Goal: Information Seeking & Learning: Learn about a topic

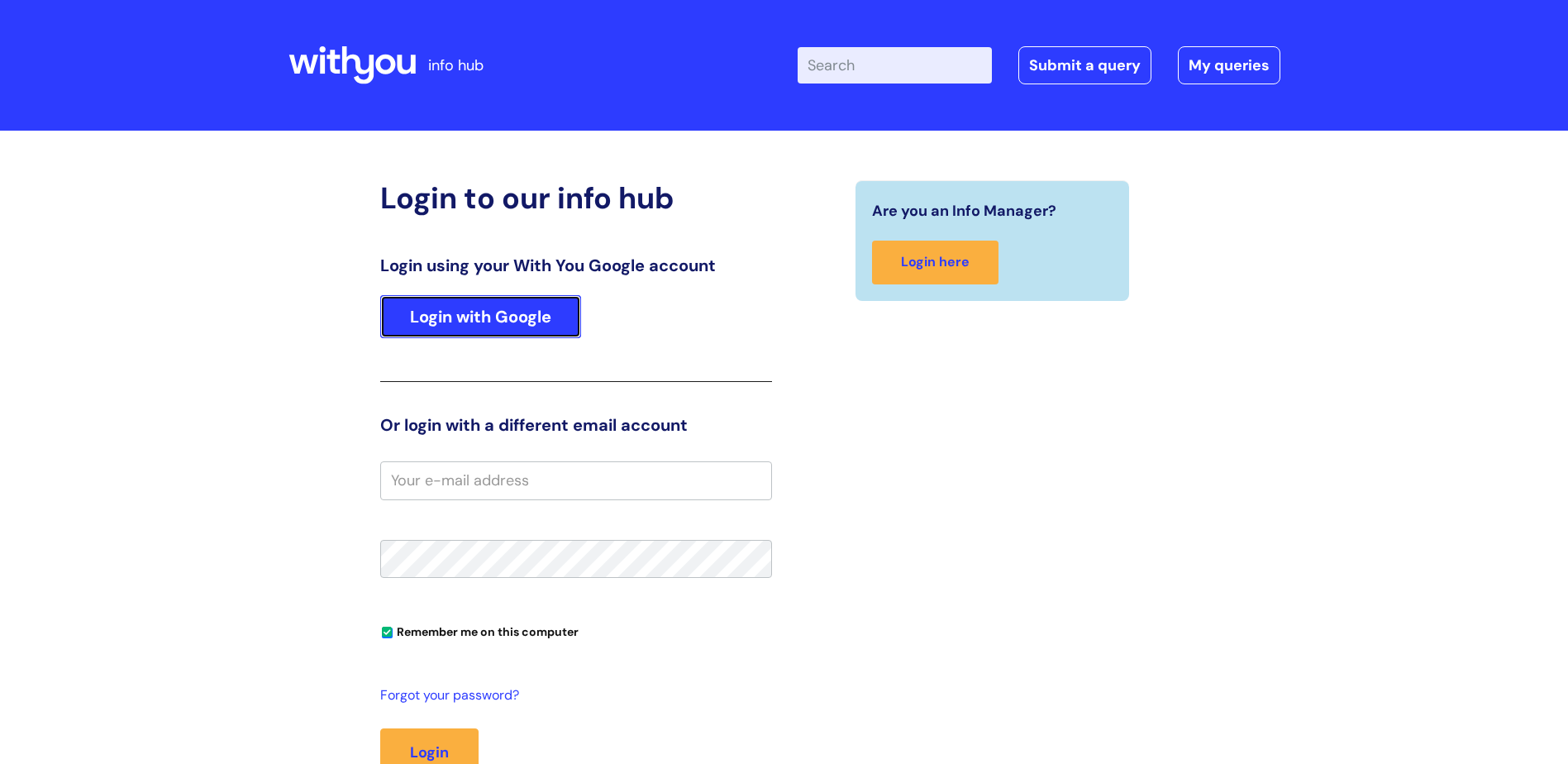
click at [508, 307] on link "Login with Google" at bounding box center [480, 317] width 201 height 43
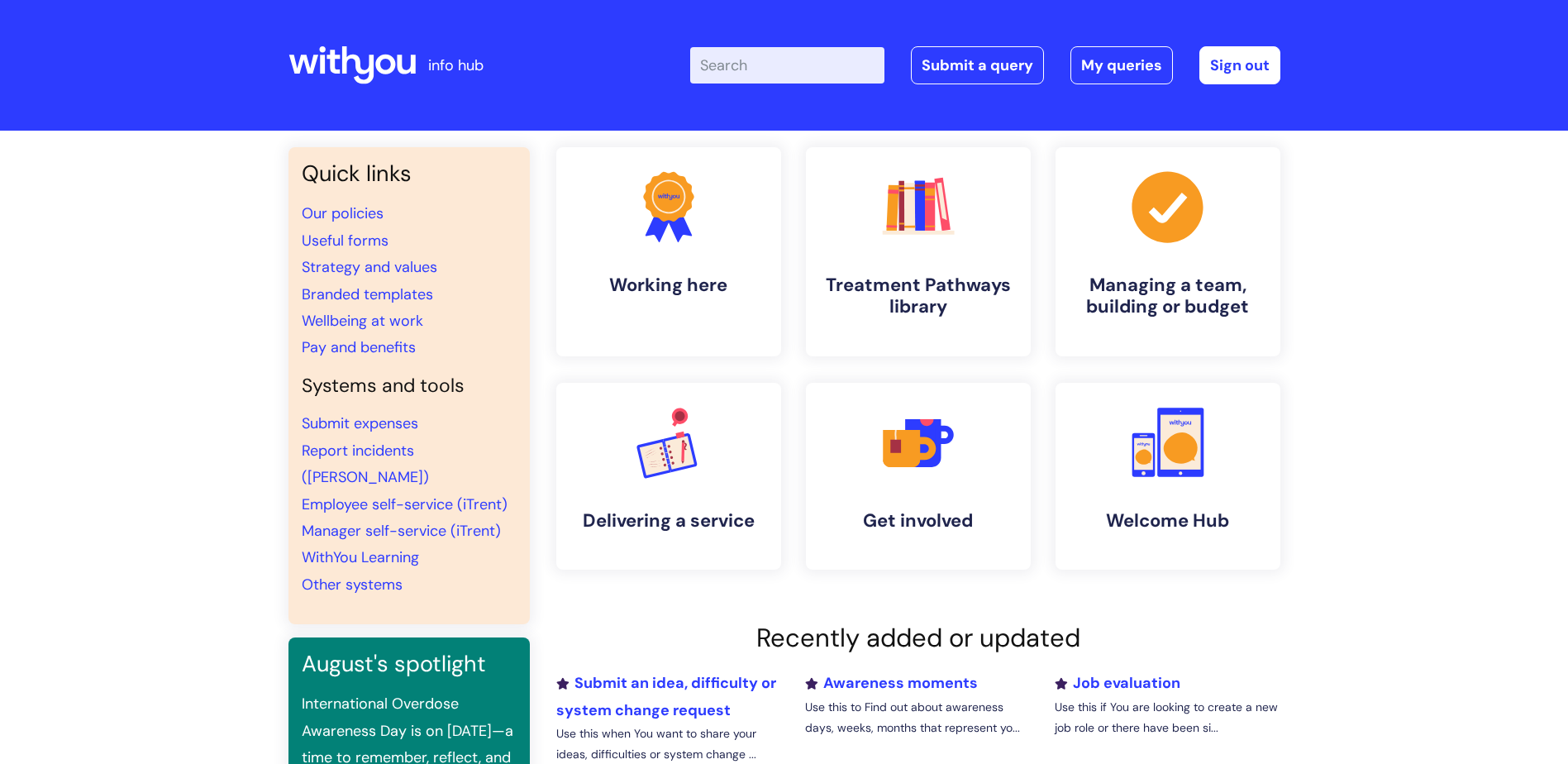
click at [765, 71] on input "Enter your search term here..." at bounding box center [787, 65] width 194 height 36
type input "reducing hours"
click button "Search" at bounding box center [0, 0] width 0 height 0
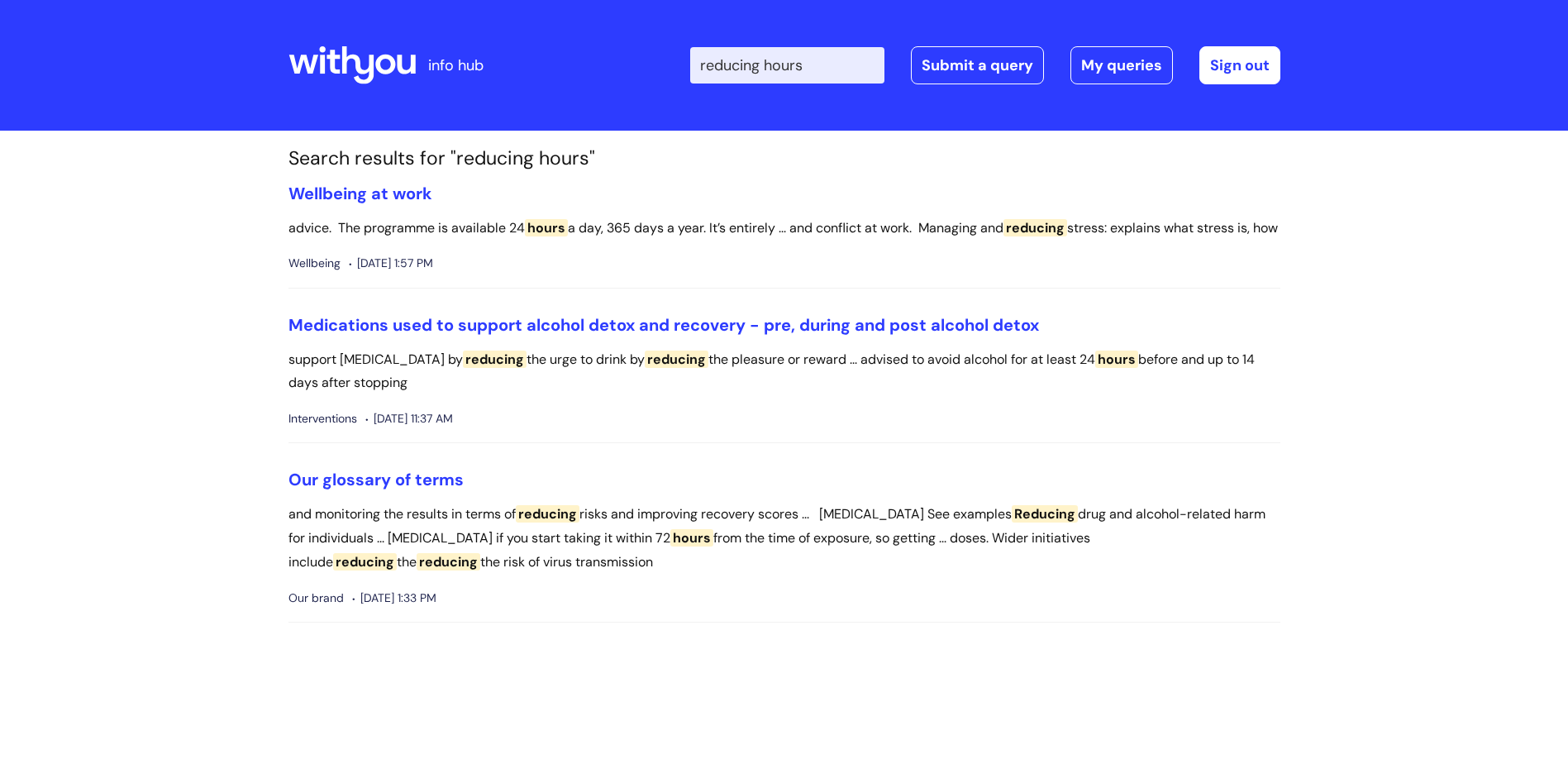
click at [382, 59] on icon at bounding box center [385, 64] width 20 height 20
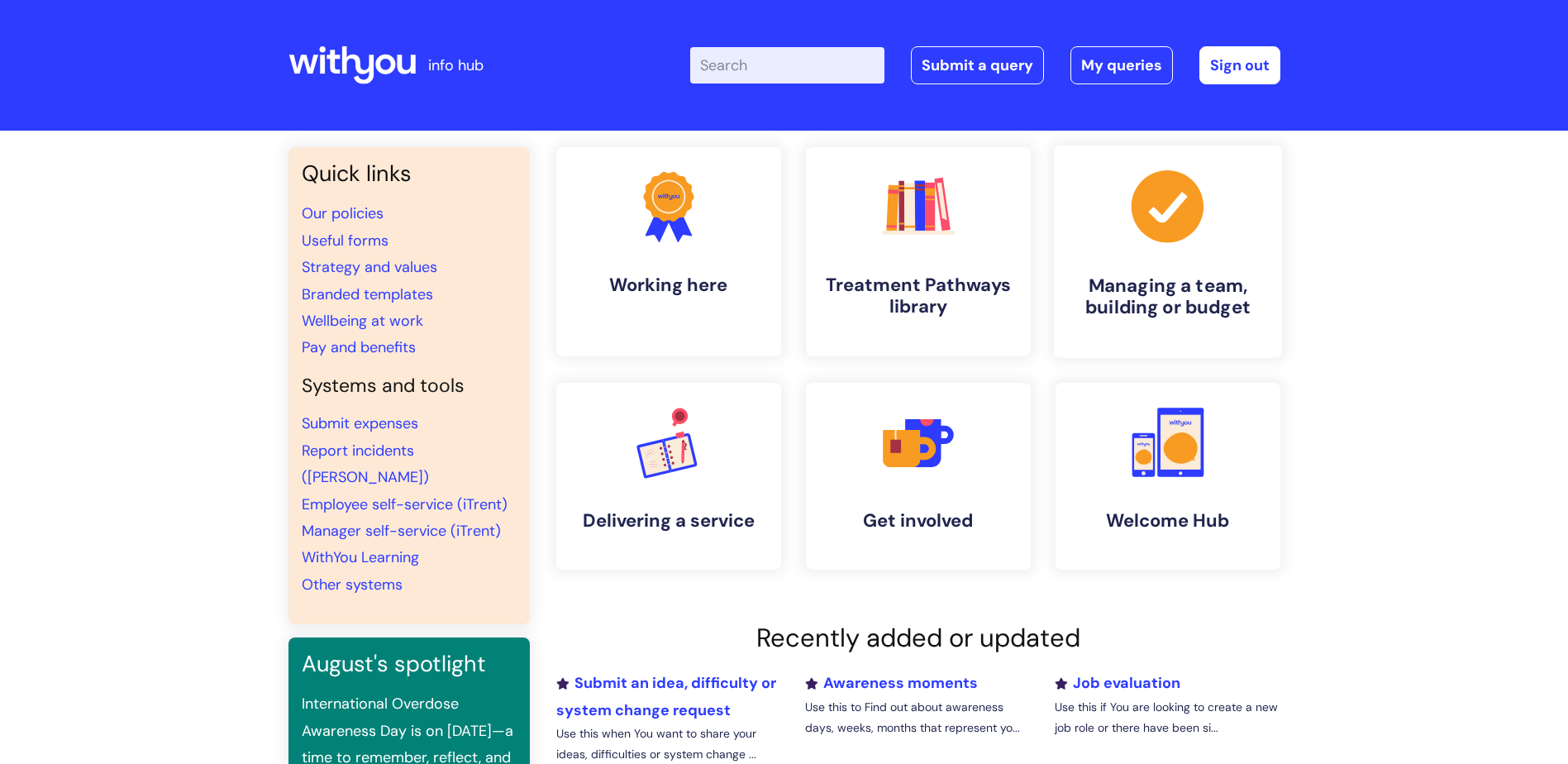
click at [1199, 220] on icon at bounding box center [1167, 206] width 72 height 72
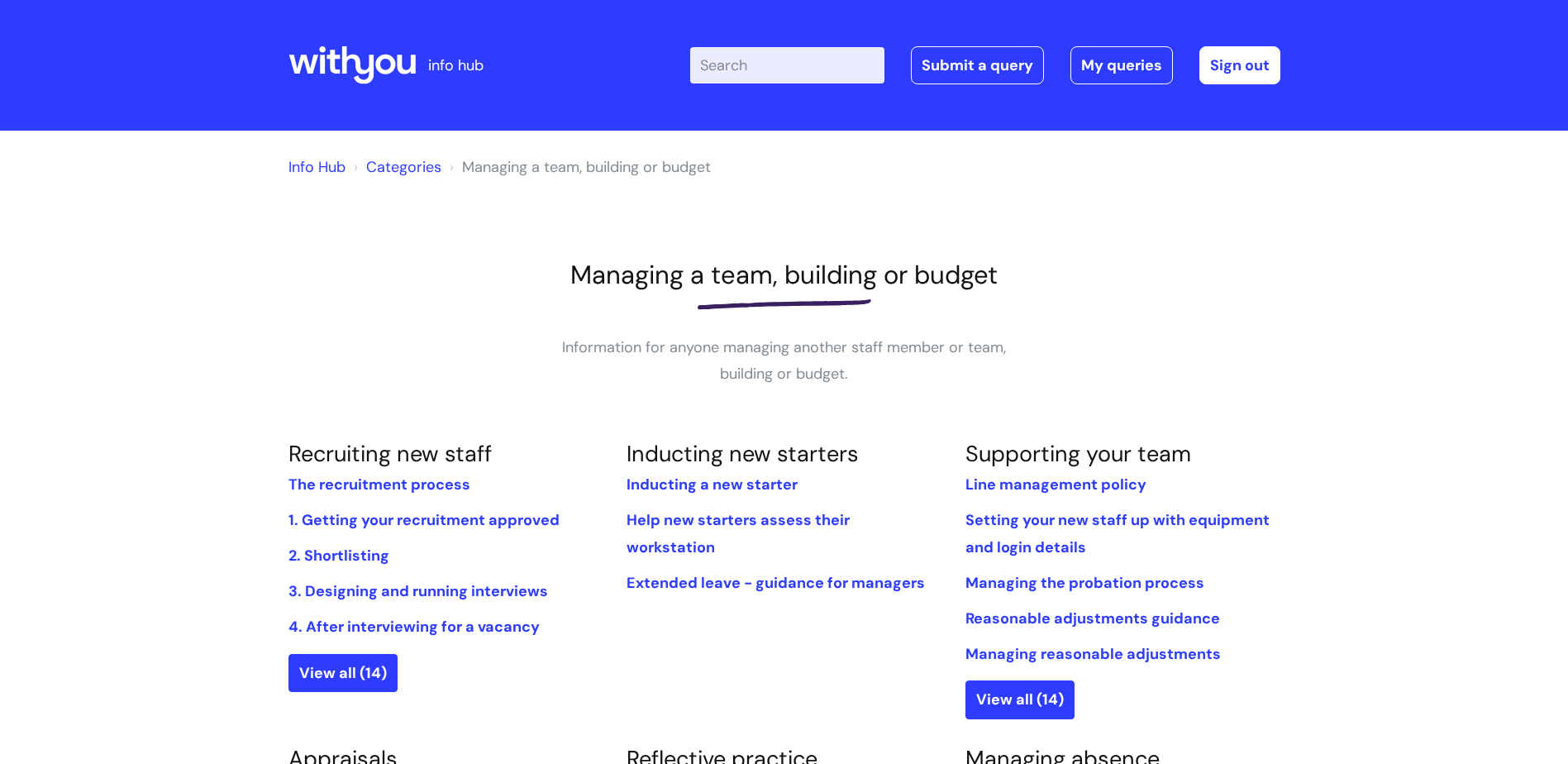
click at [373, 75] on icon at bounding box center [352, 65] width 127 height 40
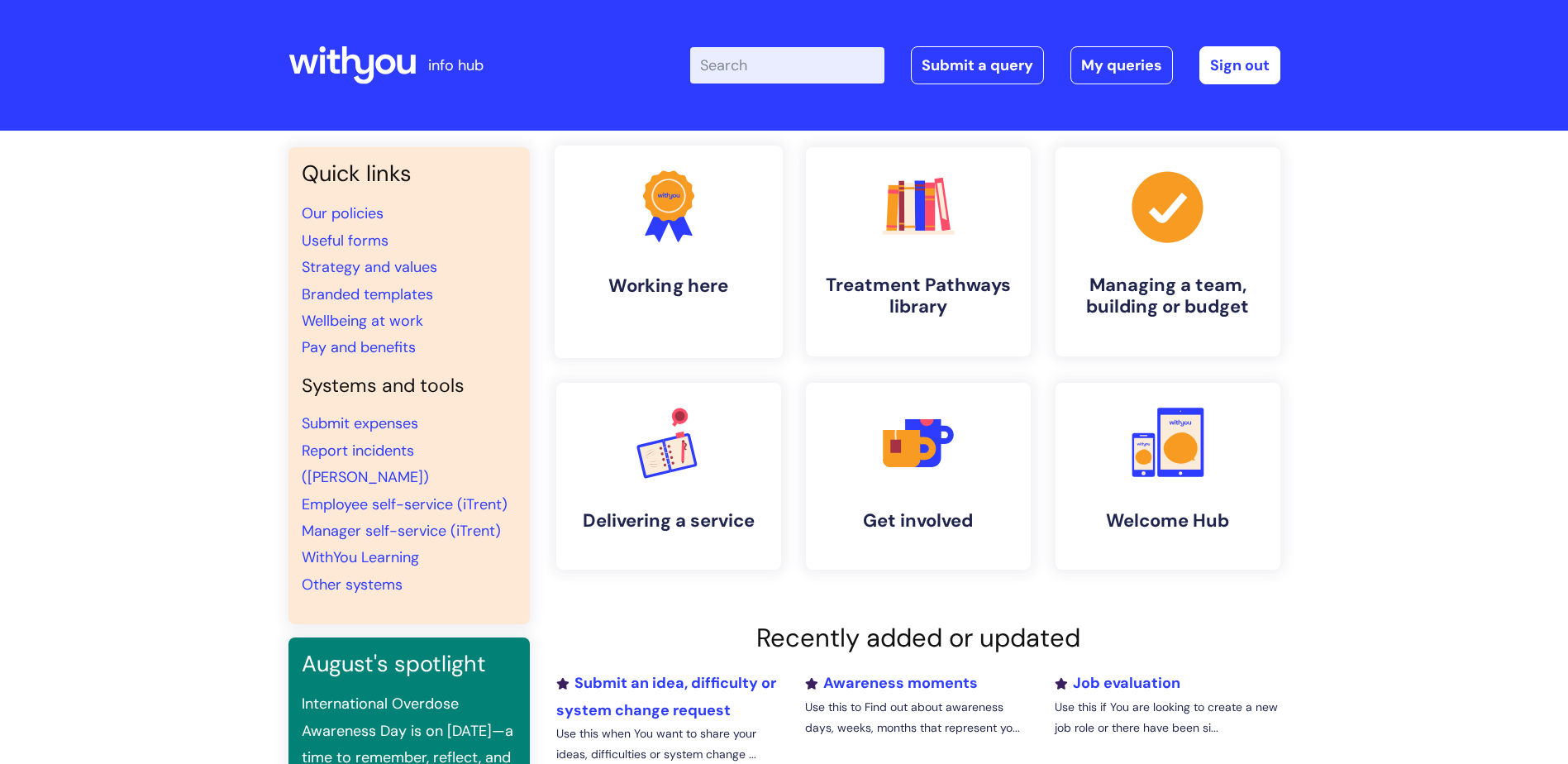
click at [632, 322] on link ".cls-1{fill:#f89b22;}.cls-1,.cls-2,.cls-3{stroke-width:0px;}.cls-2{fill:#2d3cff…" at bounding box center [668, 251] width 228 height 213
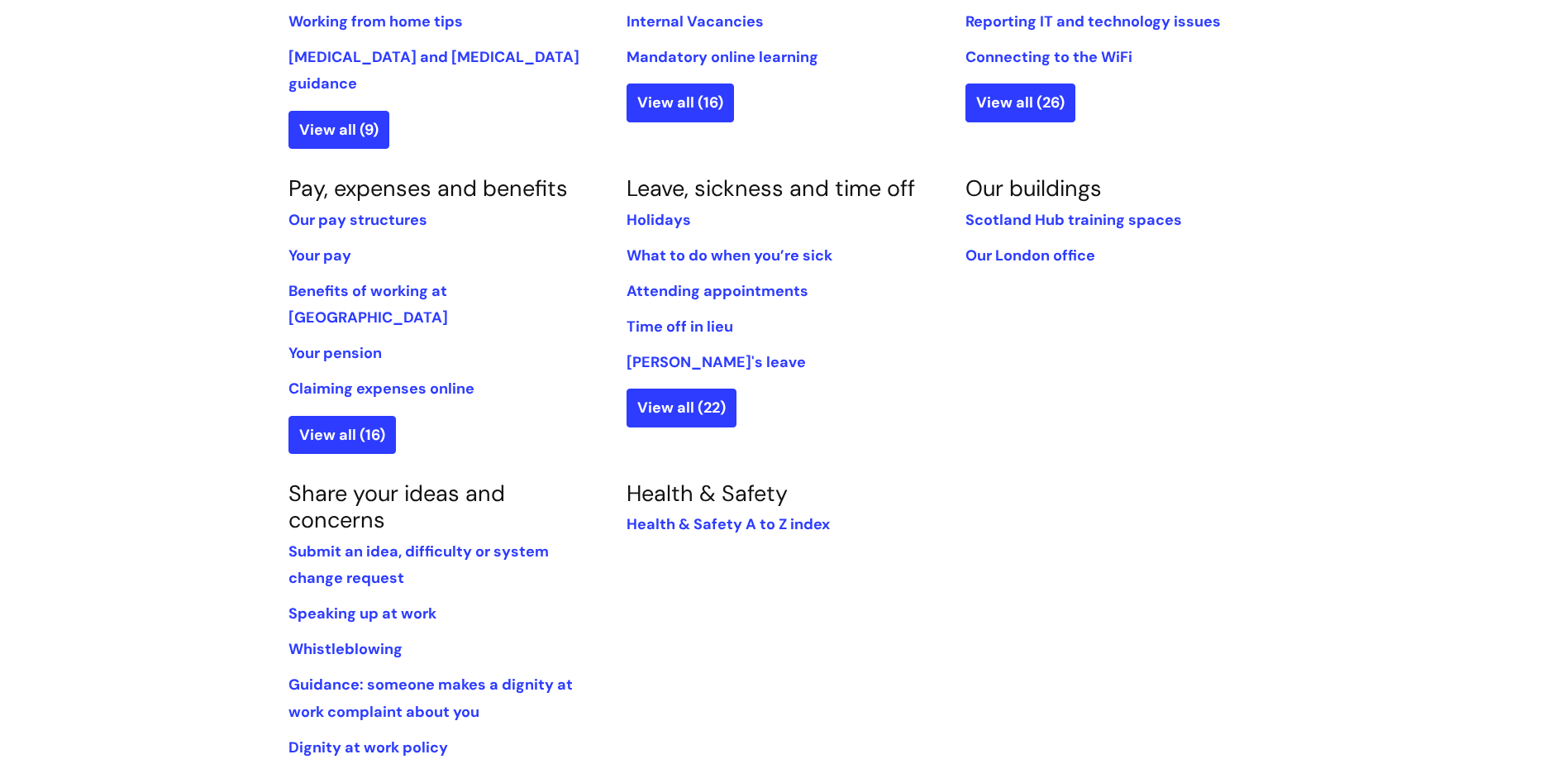
scroll to position [827, 0]
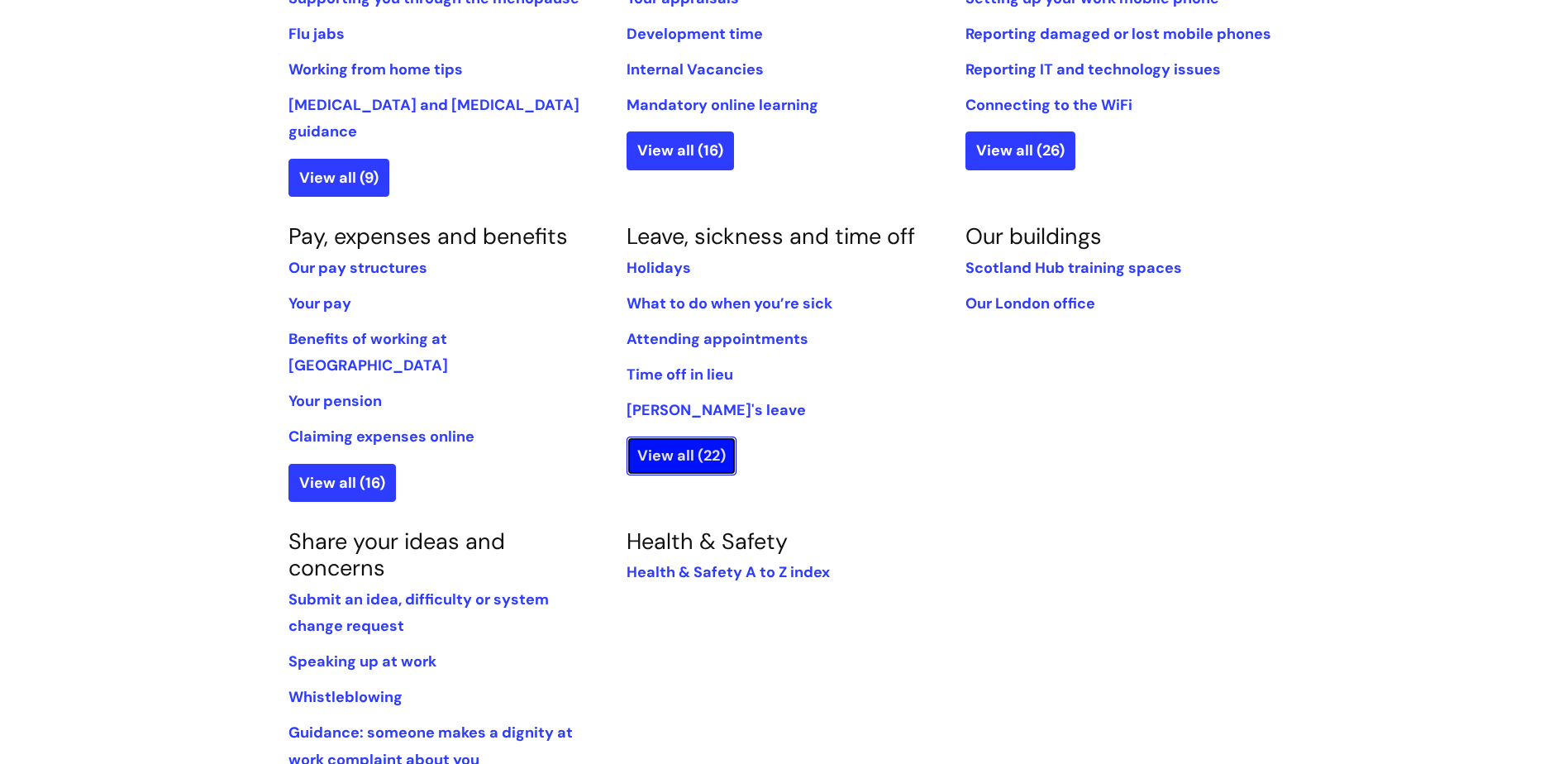
click at [683, 436] on link "View all (22)" at bounding box center [682, 455] width 110 height 38
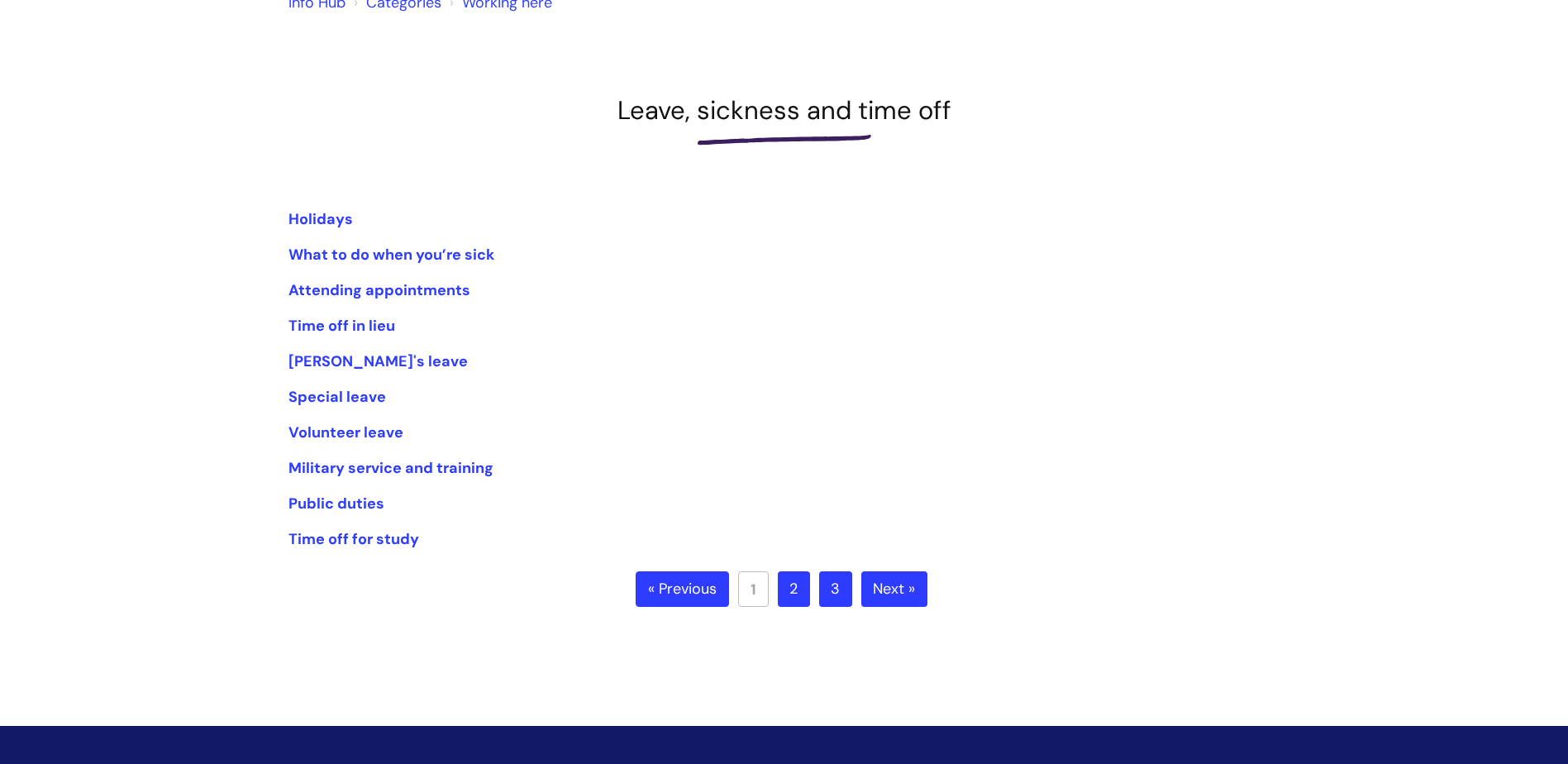
scroll to position [165, 0]
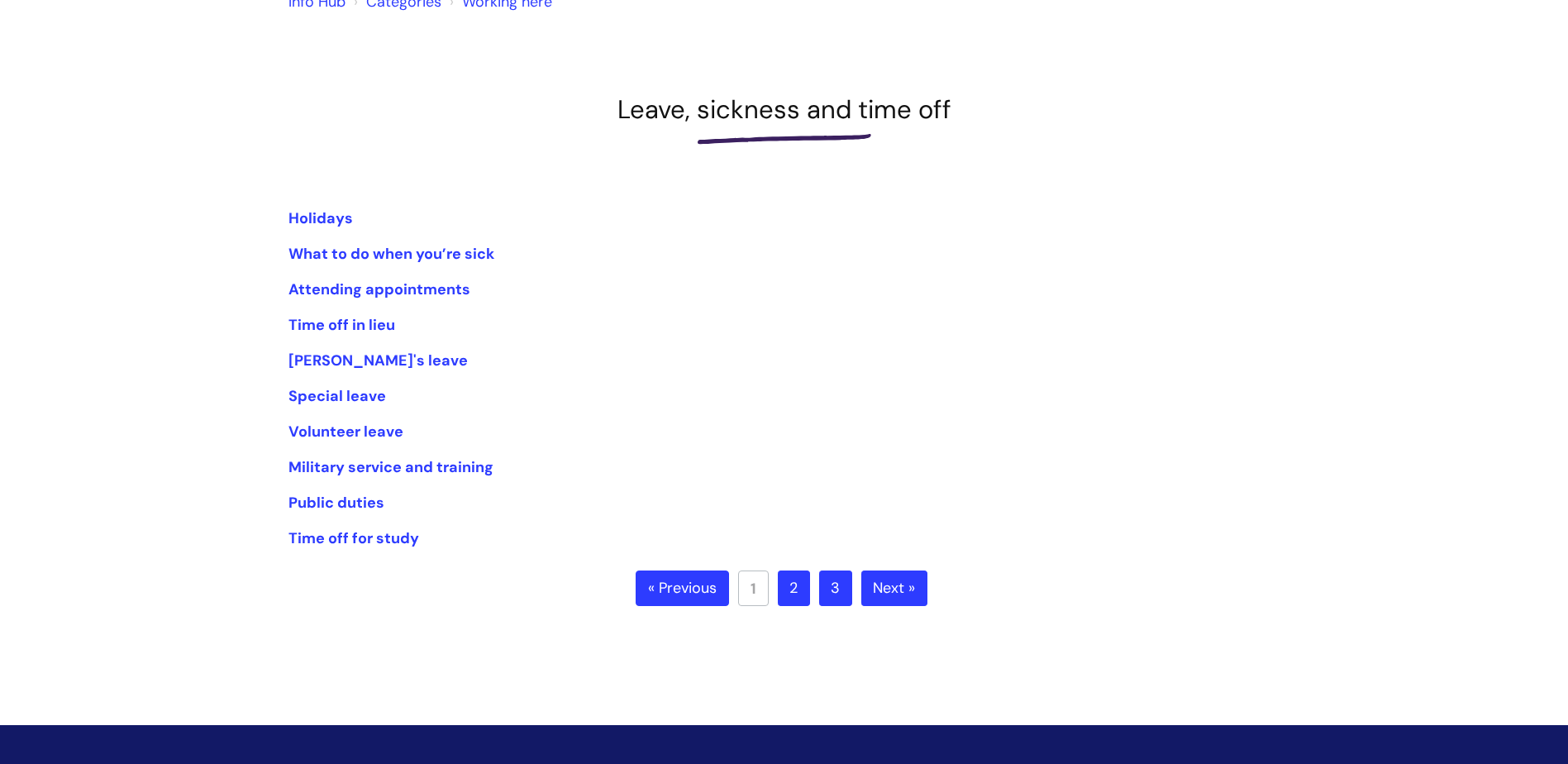
click at [883, 592] on link "Next »" at bounding box center [894, 588] width 66 height 36
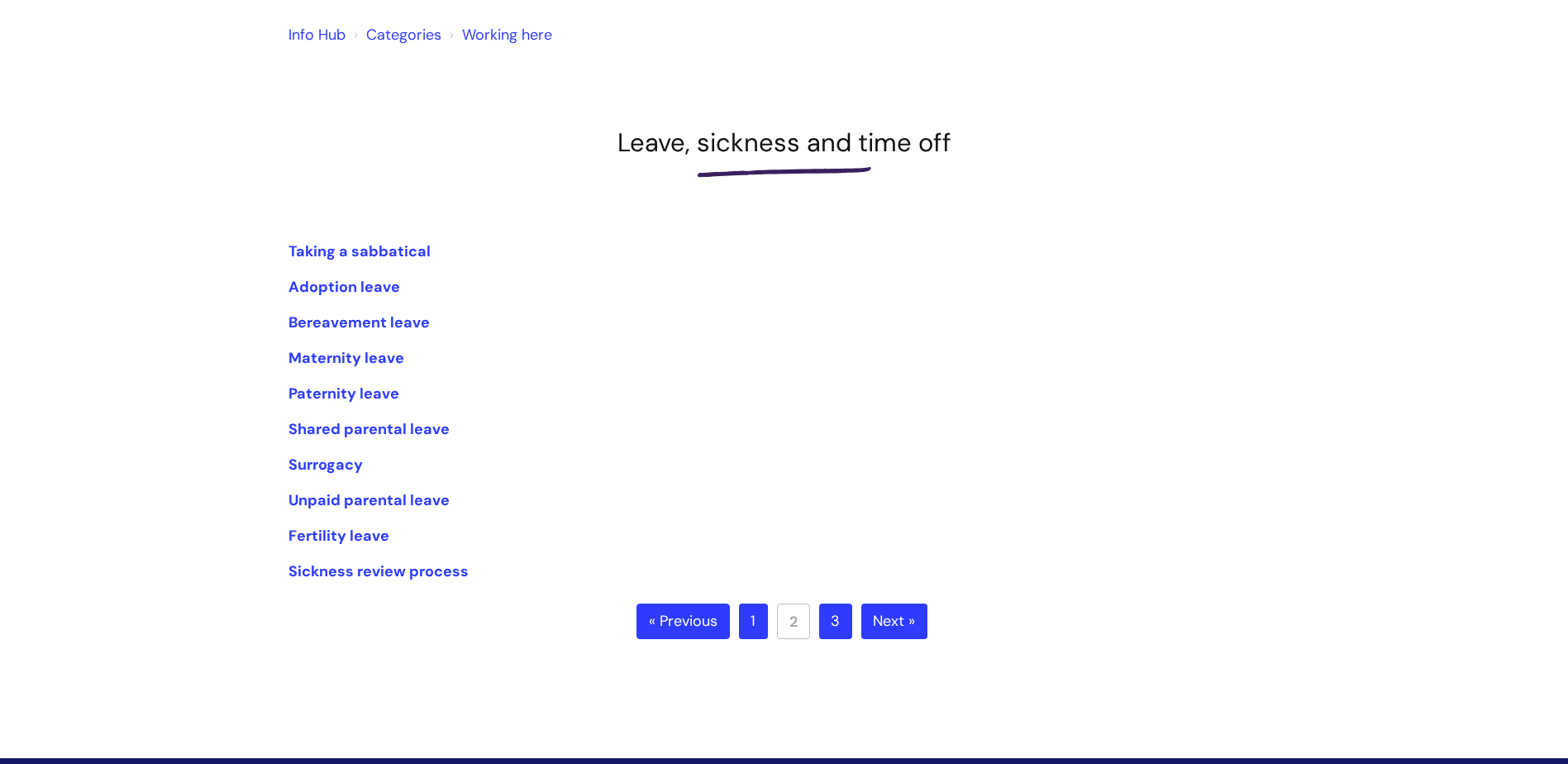
scroll to position [165, 0]
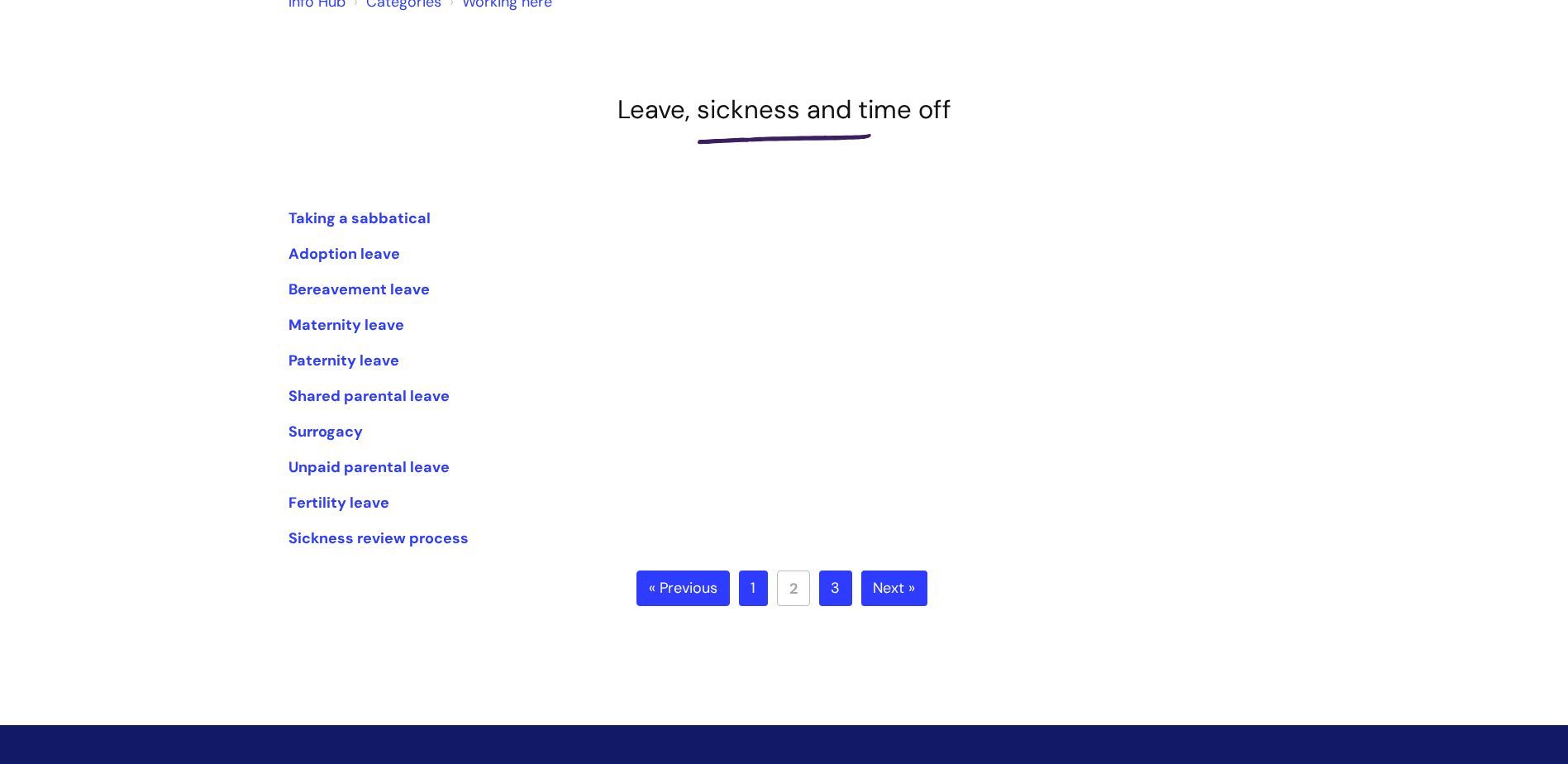
click at [887, 595] on link "Next »" at bounding box center [894, 588] width 66 height 36
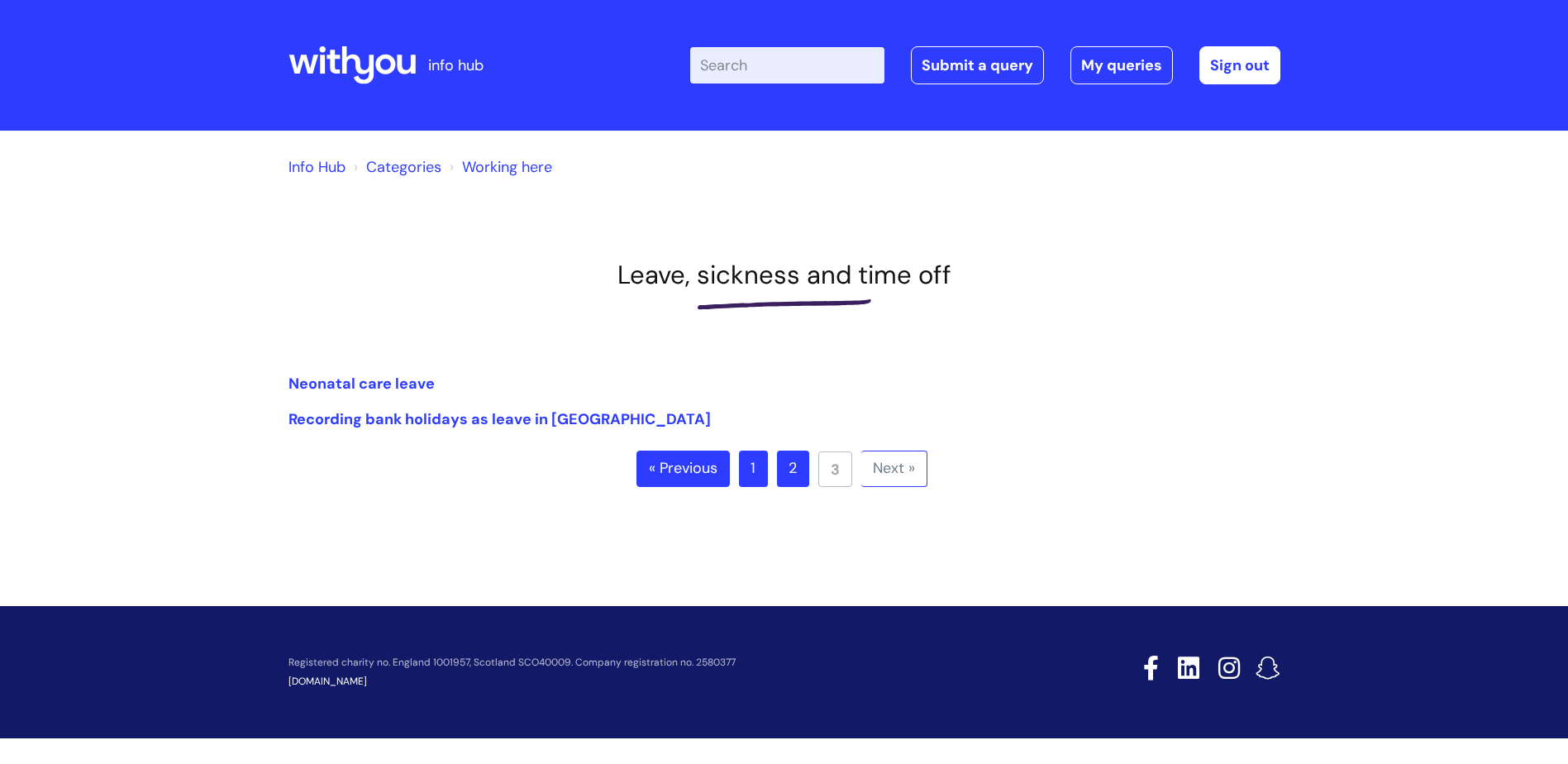
click at [346, 56] on icon at bounding box center [352, 65] width 127 height 40
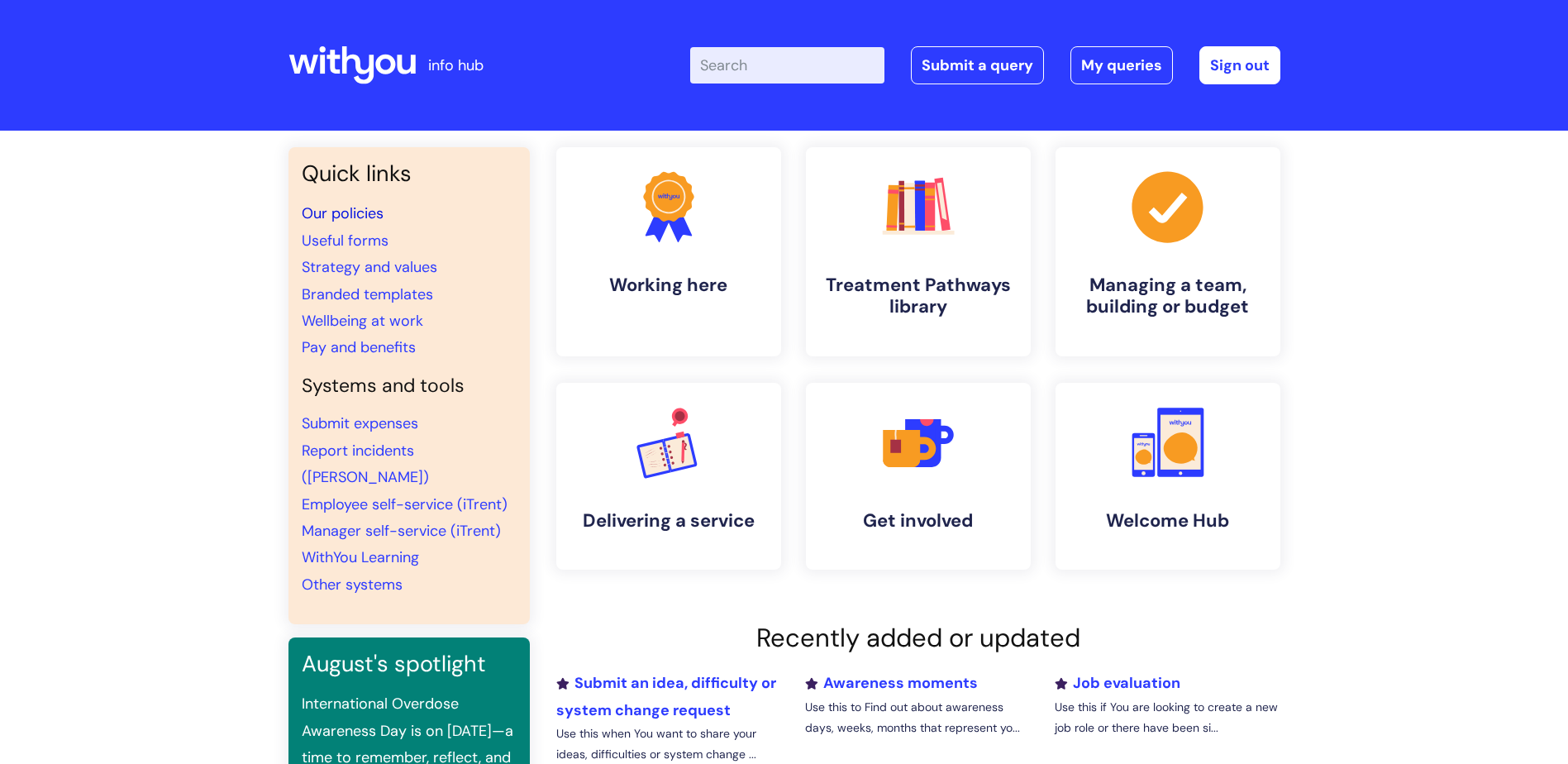
click at [340, 216] on link "Our policies" at bounding box center [343, 213] width 82 height 20
click at [782, 52] on input "Enter your search term here..." at bounding box center [787, 65] width 194 height 36
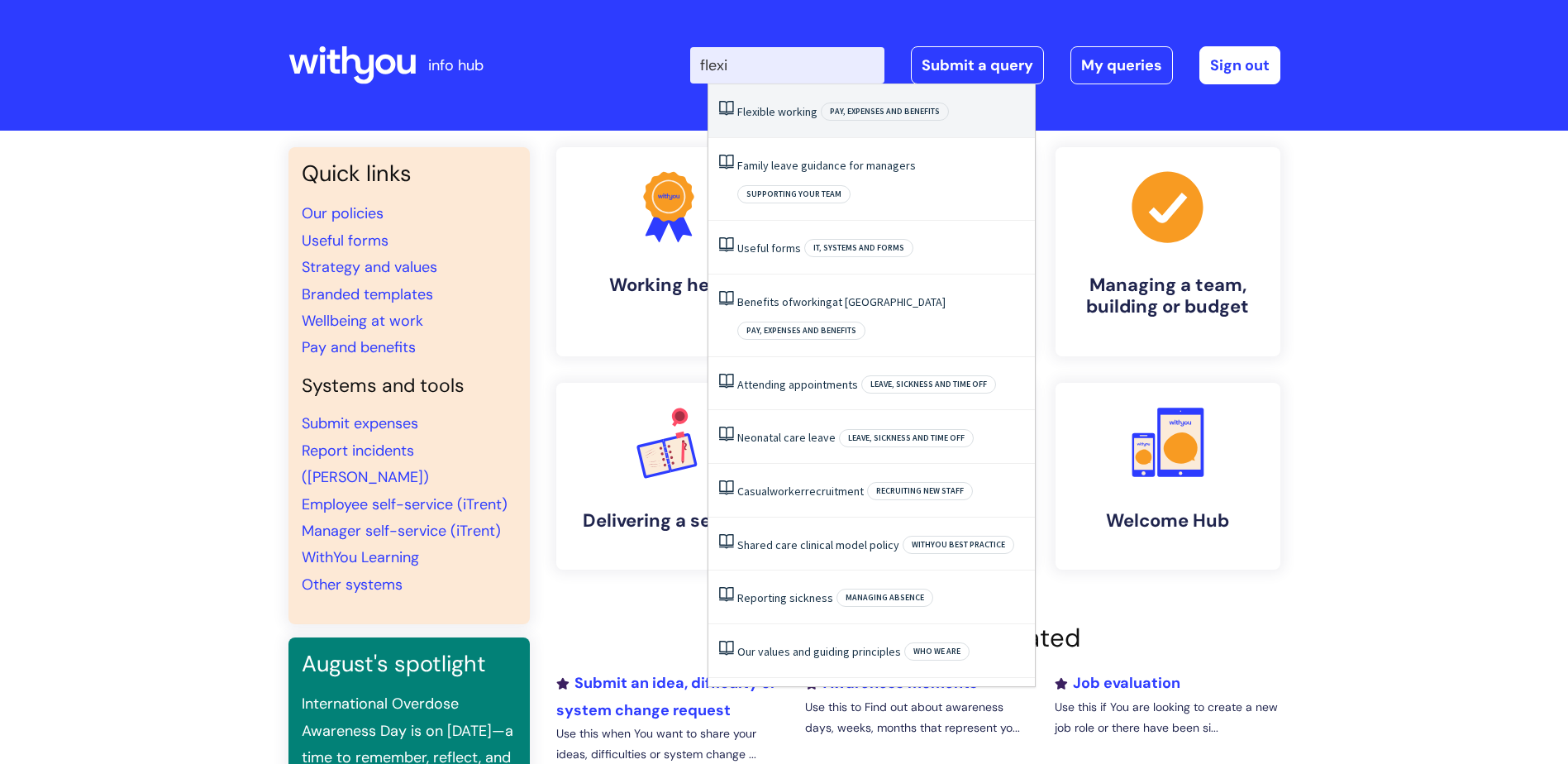
type input "flexi"
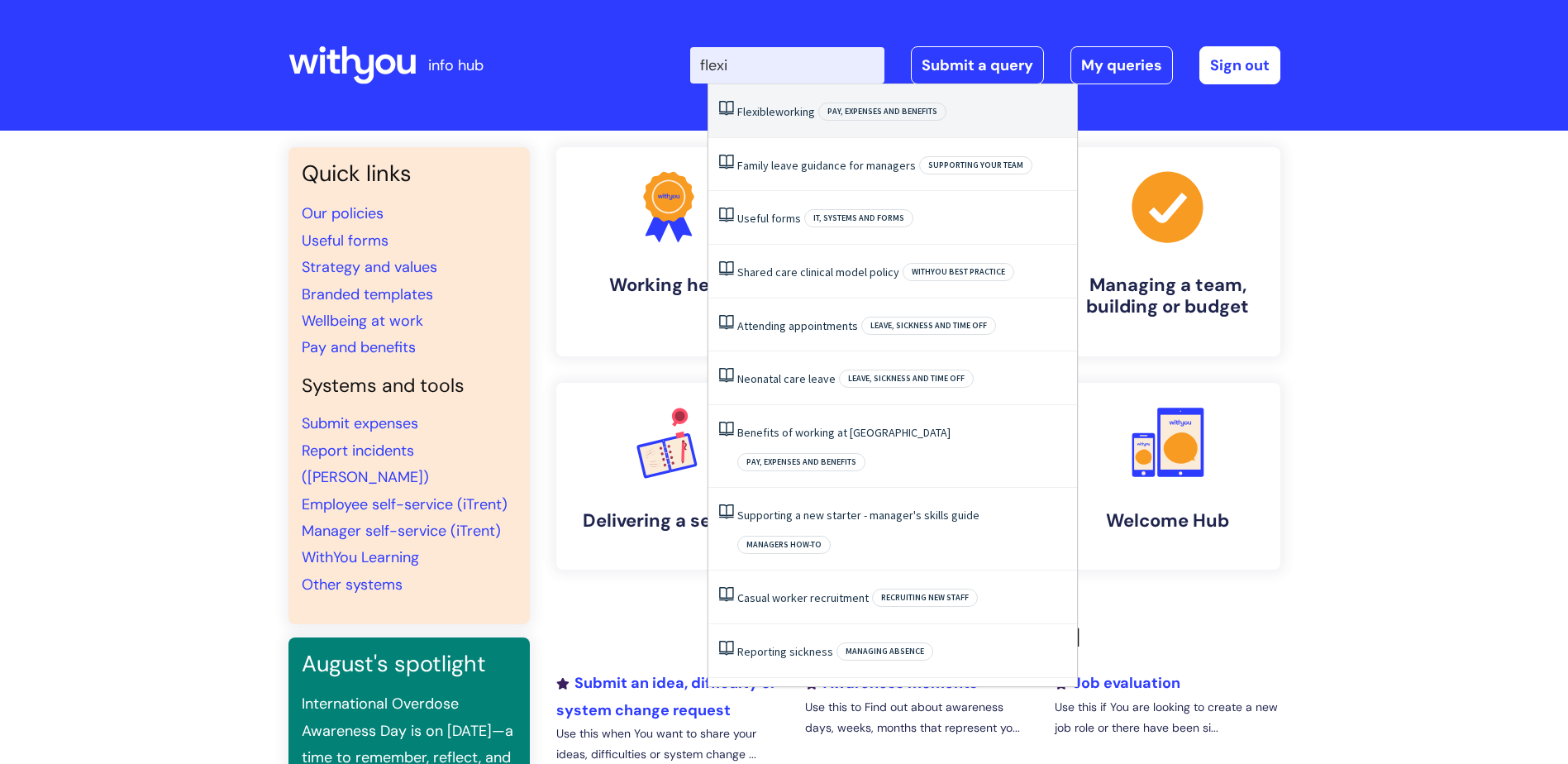
click at [799, 108] on link "Flexible working" at bounding box center [776, 111] width 77 height 15
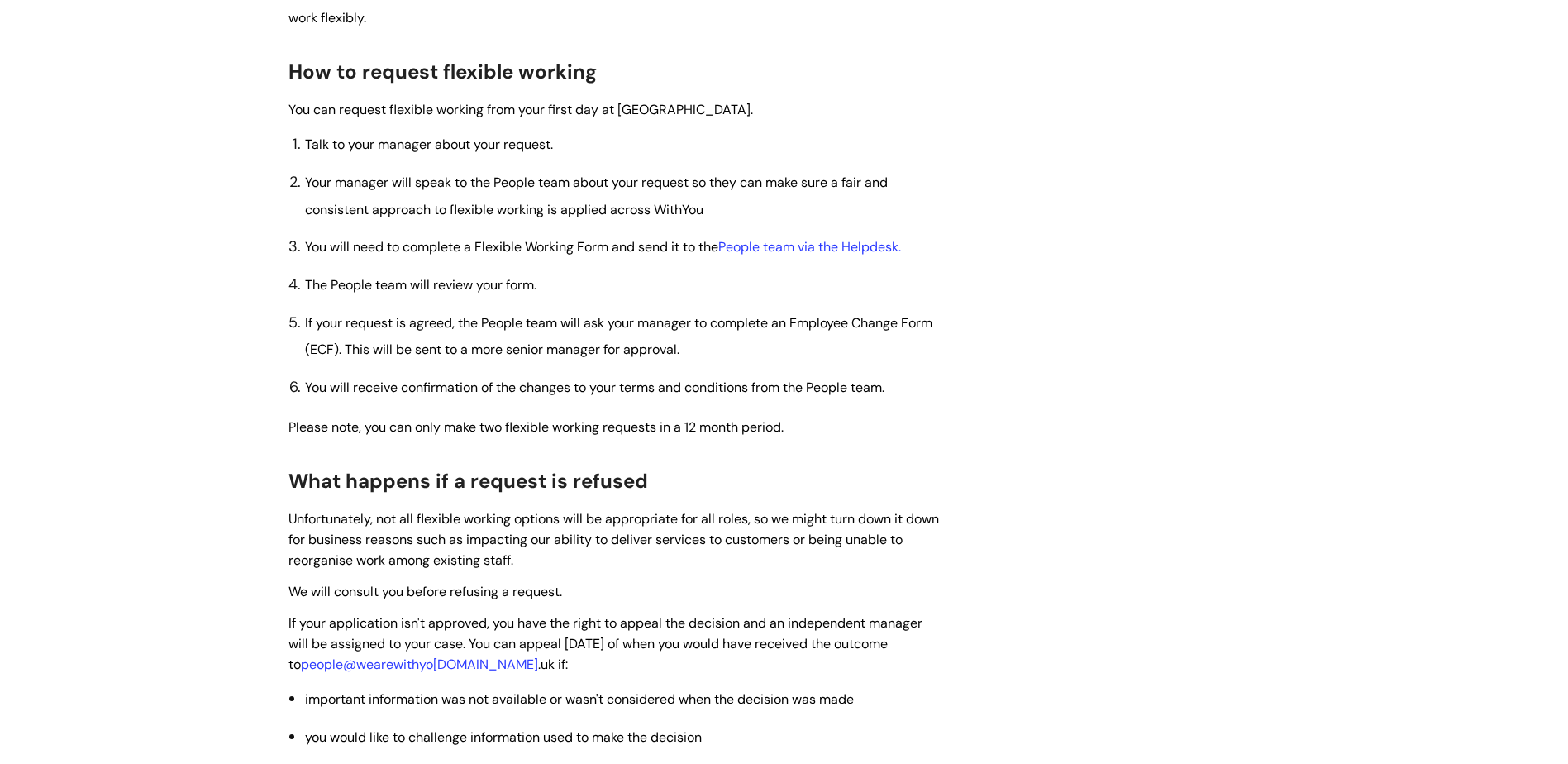
scroll to position [909, 0]
